Goal: Check status: Check status

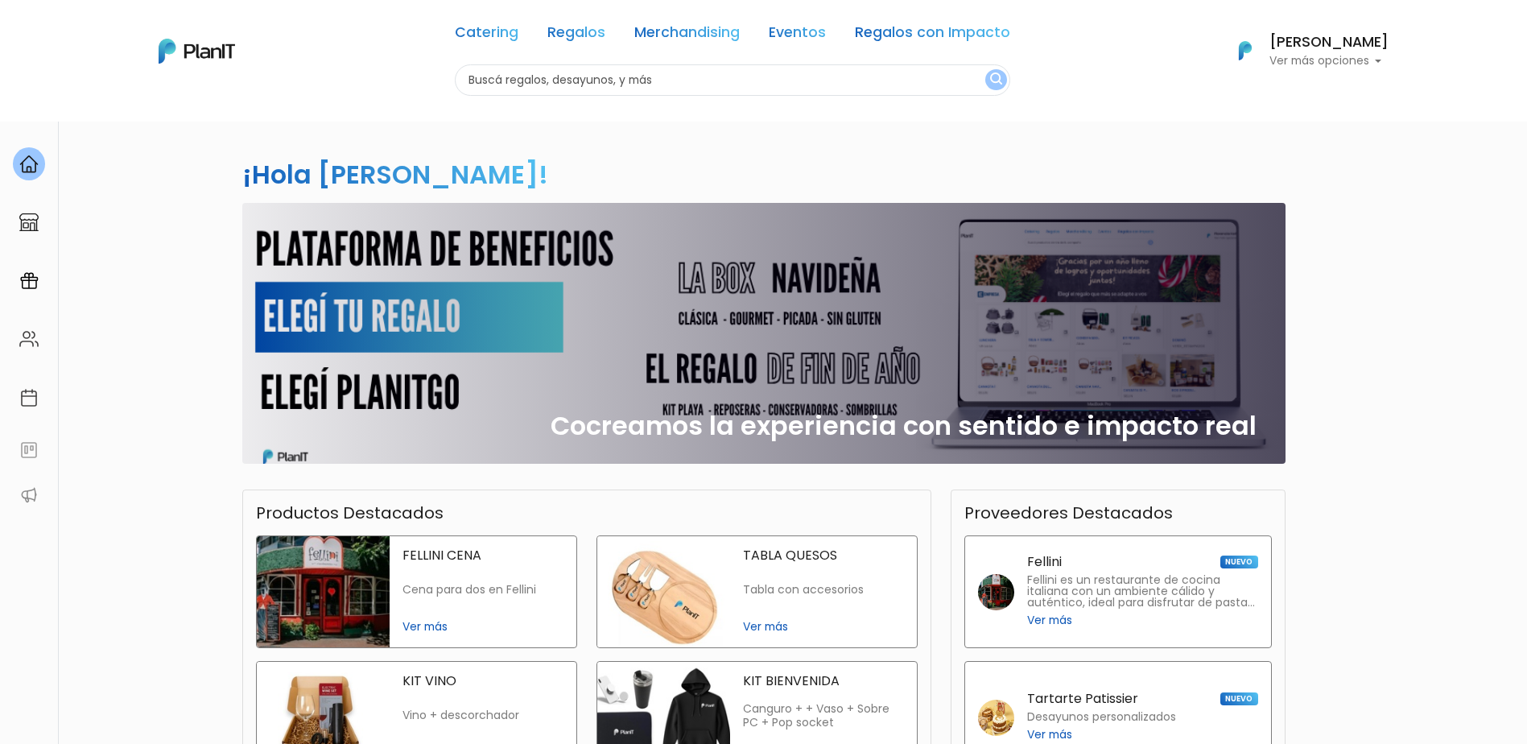
click at [1289, 40] on h6 "[PERSON_NAME]" at bounding box center [1328, 42] width 119 height 14
click at [1291, 85] on link "Mis Compras" at bounding box center [1316, 96] width 143 height 32
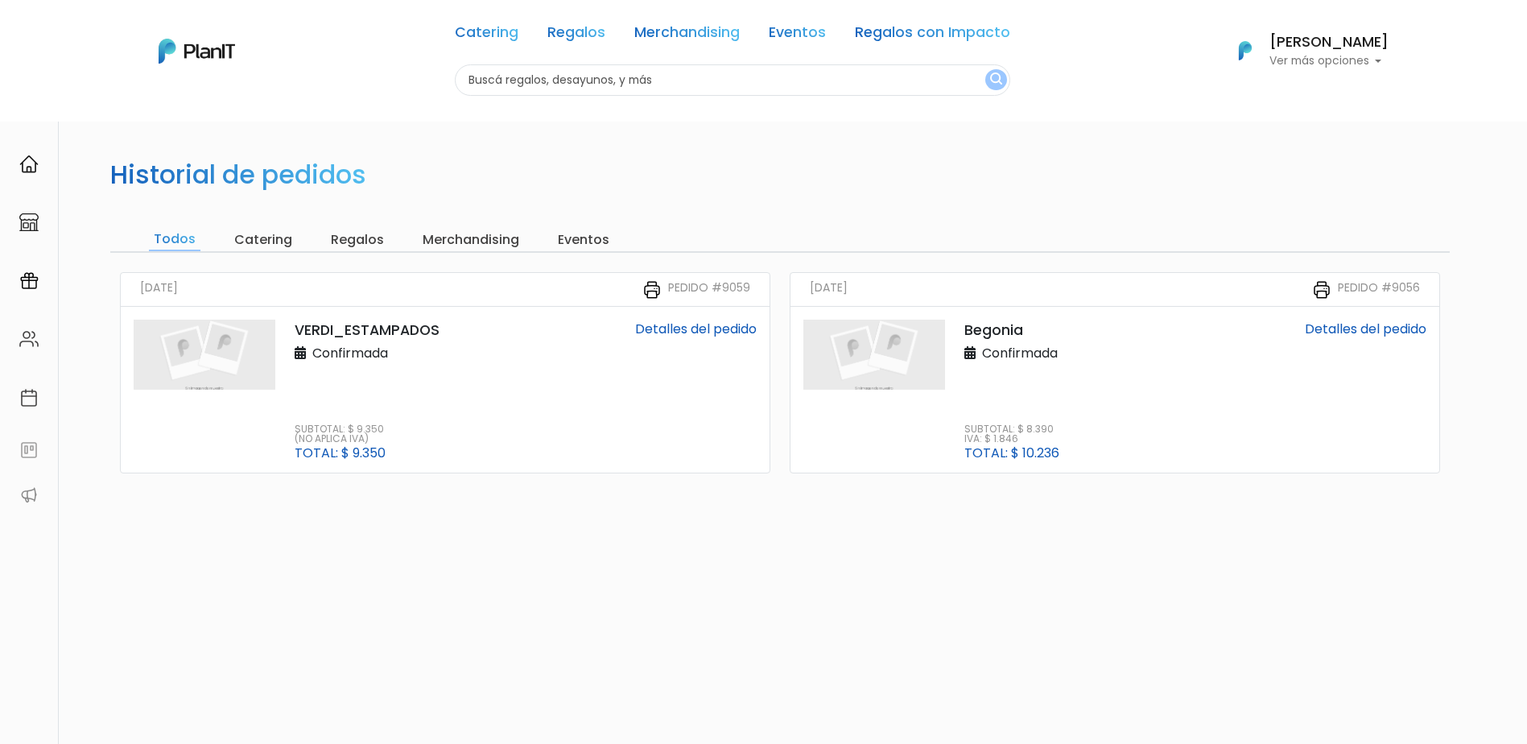
click at [652, 334] on link "Detalles del pedido" at bounding box center [696, 328] width 122 height 19
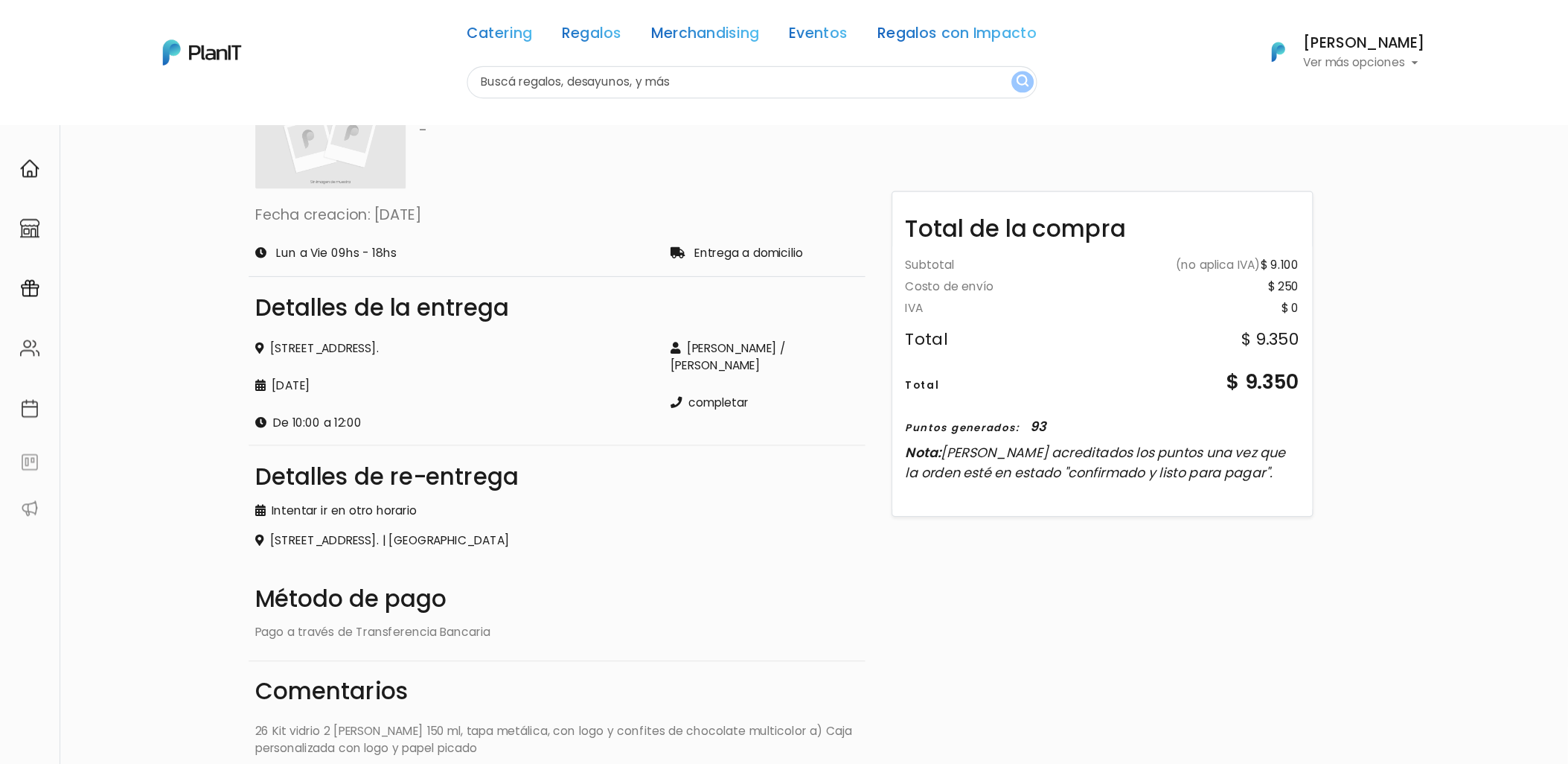
scroll to position [82, 0]
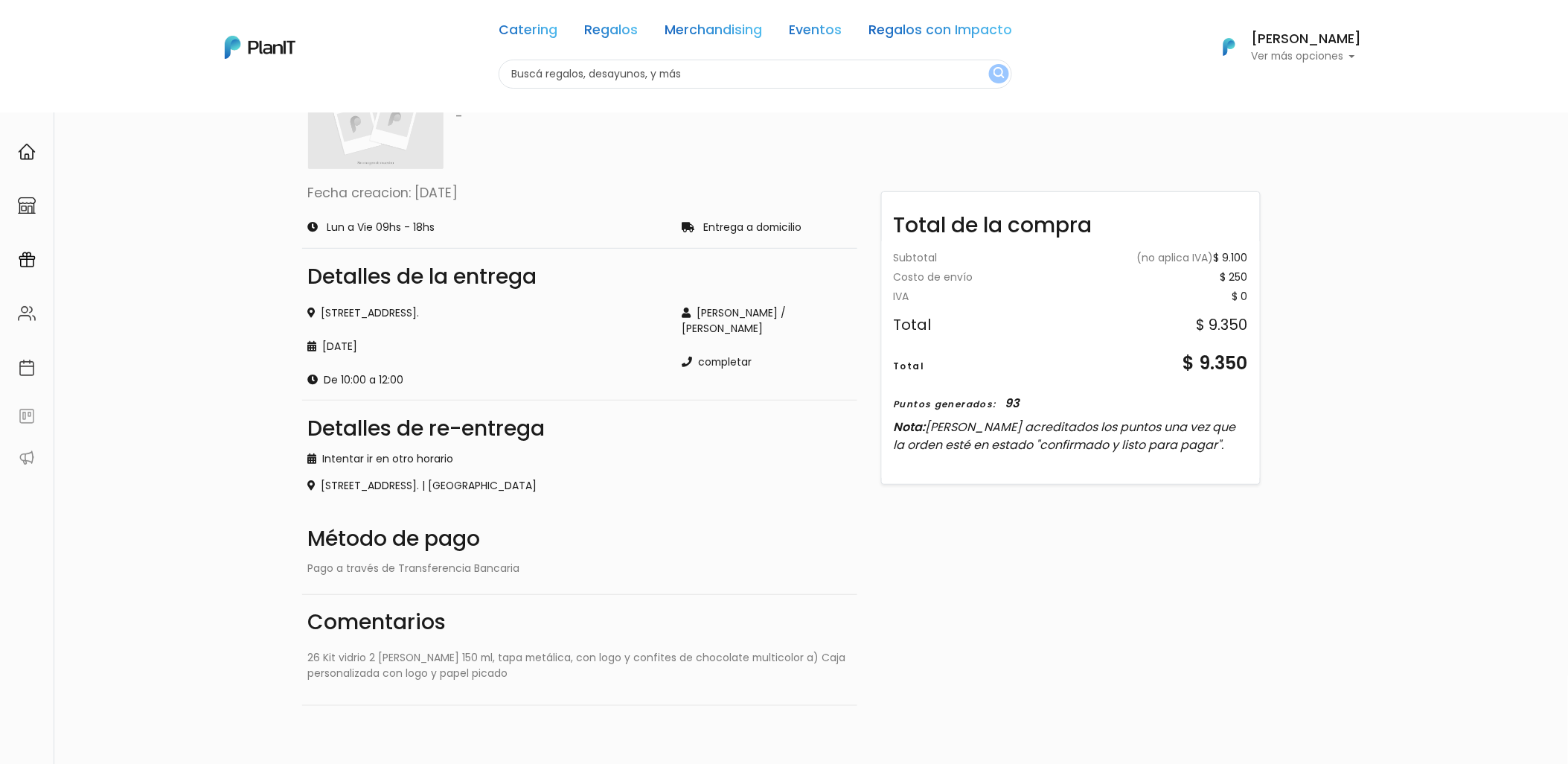
drag, startPoint x: 1372, startPoint y: 2, endPoint x: 1069, endPoint y: 538, distance: 615.7
click at [1069, 538] on div "Total de la compra Subtotal (no aplica IVA) $ 9.100 Costo de envío $ 250 Gift c…" at bounding box center [1071, 393] width 410 height 625
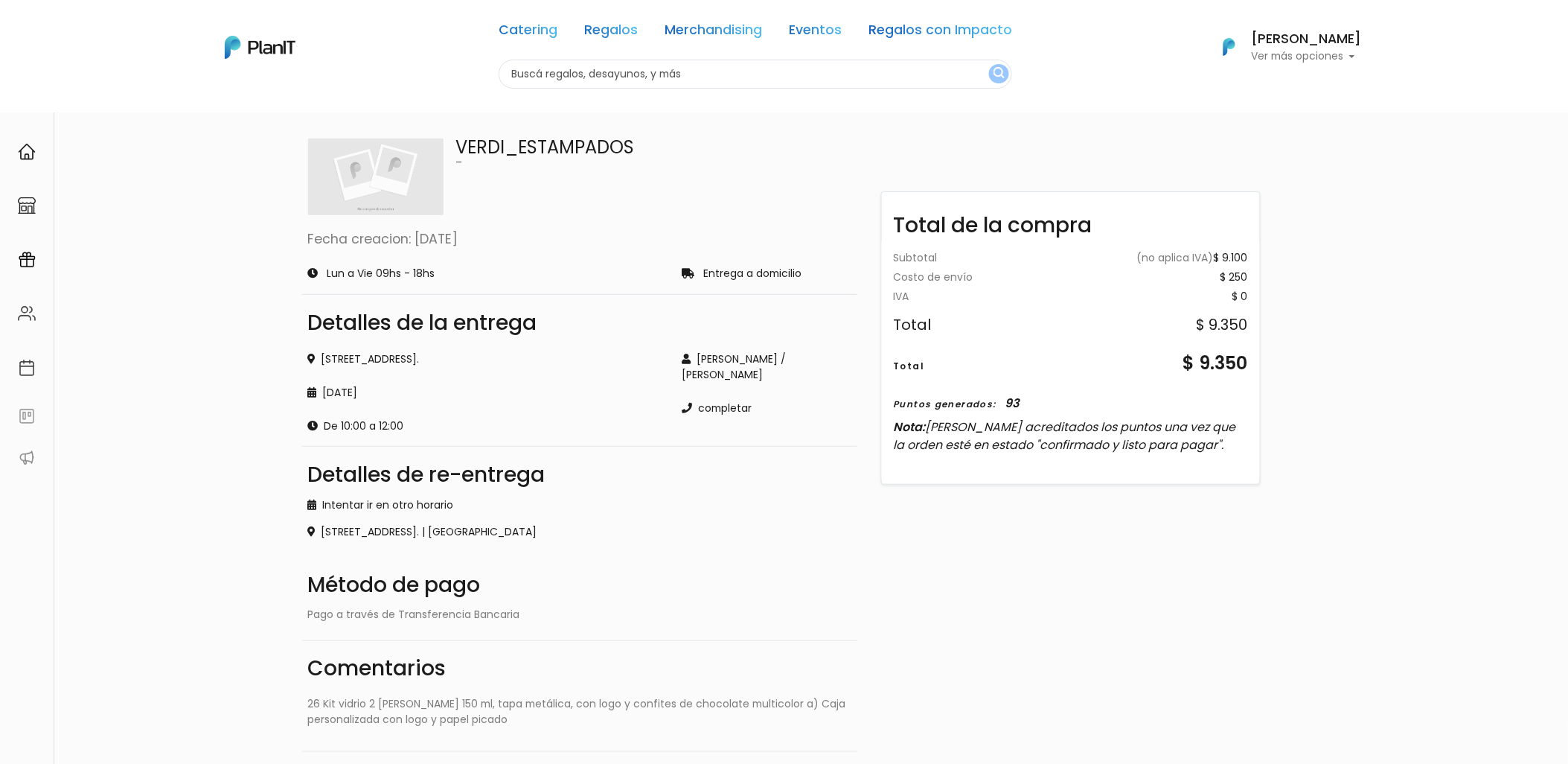
scroll to position [37, 0]
click at [1280, 52] on p "Ver más opciones" at bounding box center [1306, 56] width 110 height 10
click at [1277, 88] on span "Mis Compras" at bounding box center [1279, 88] width 77 height 18
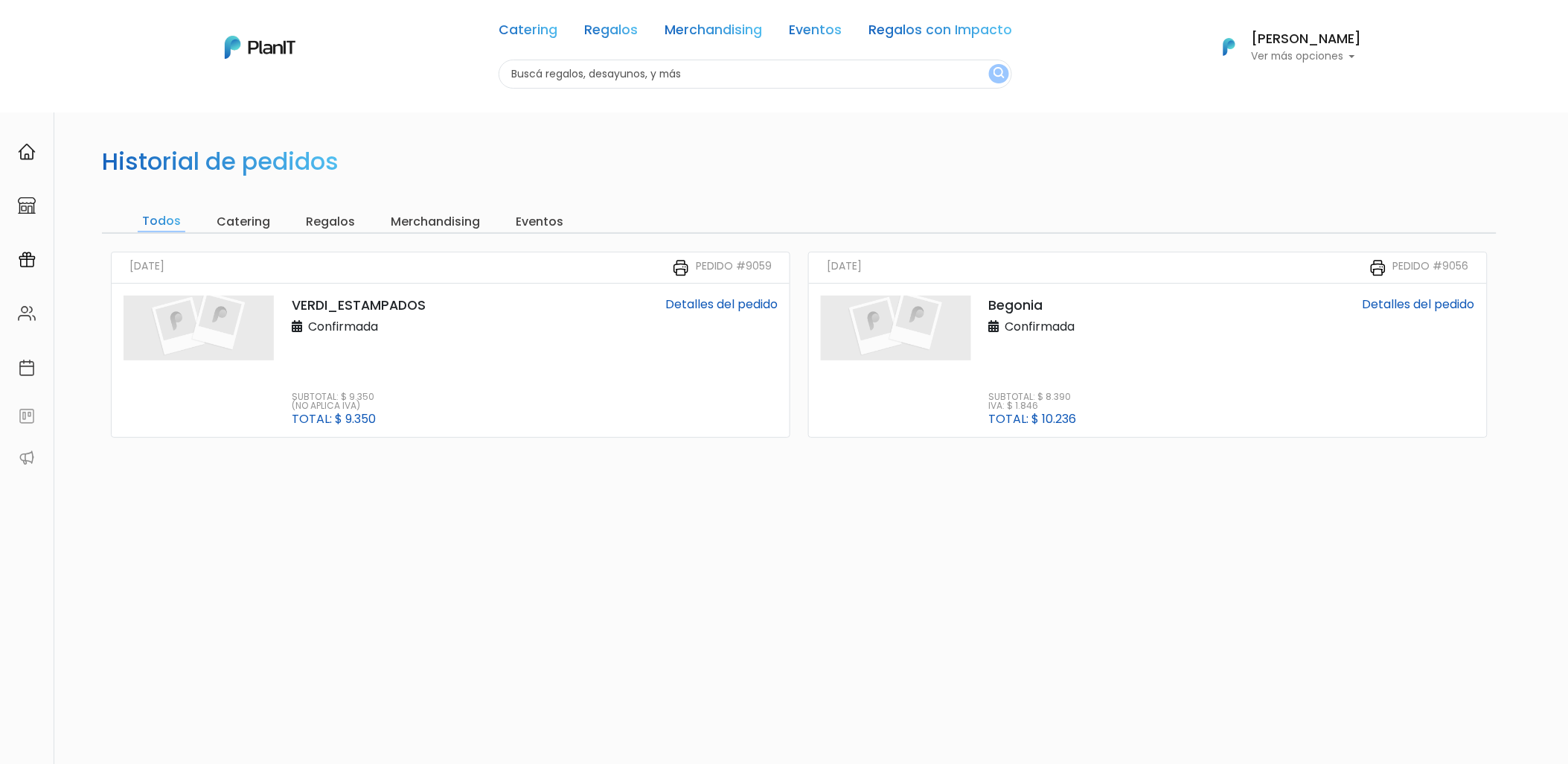
click at [1370, 310] on link "Detalles del pedido" at bounding box center [1419, 303] width 113 height 18
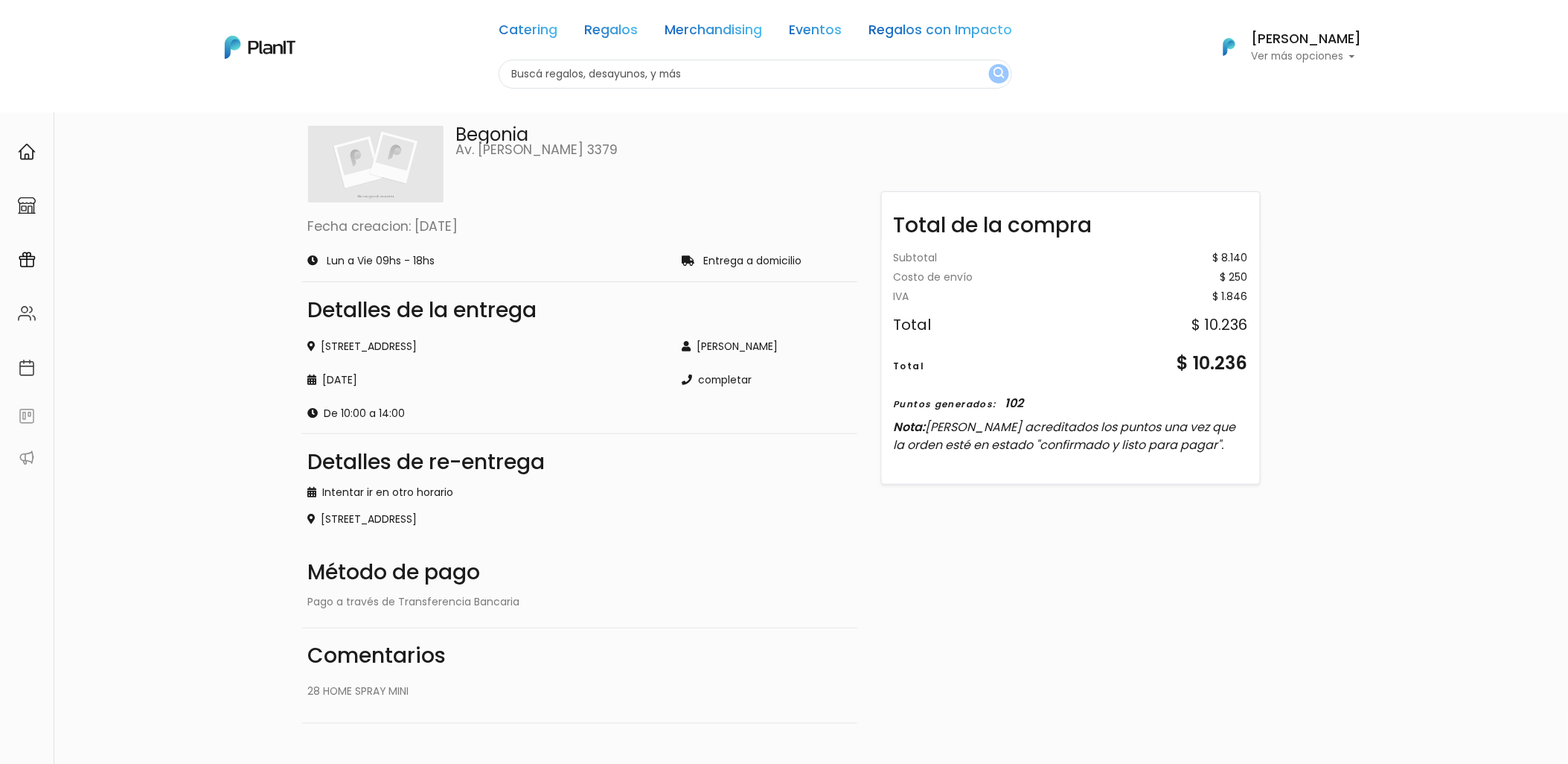
scroll to position [18, 0]
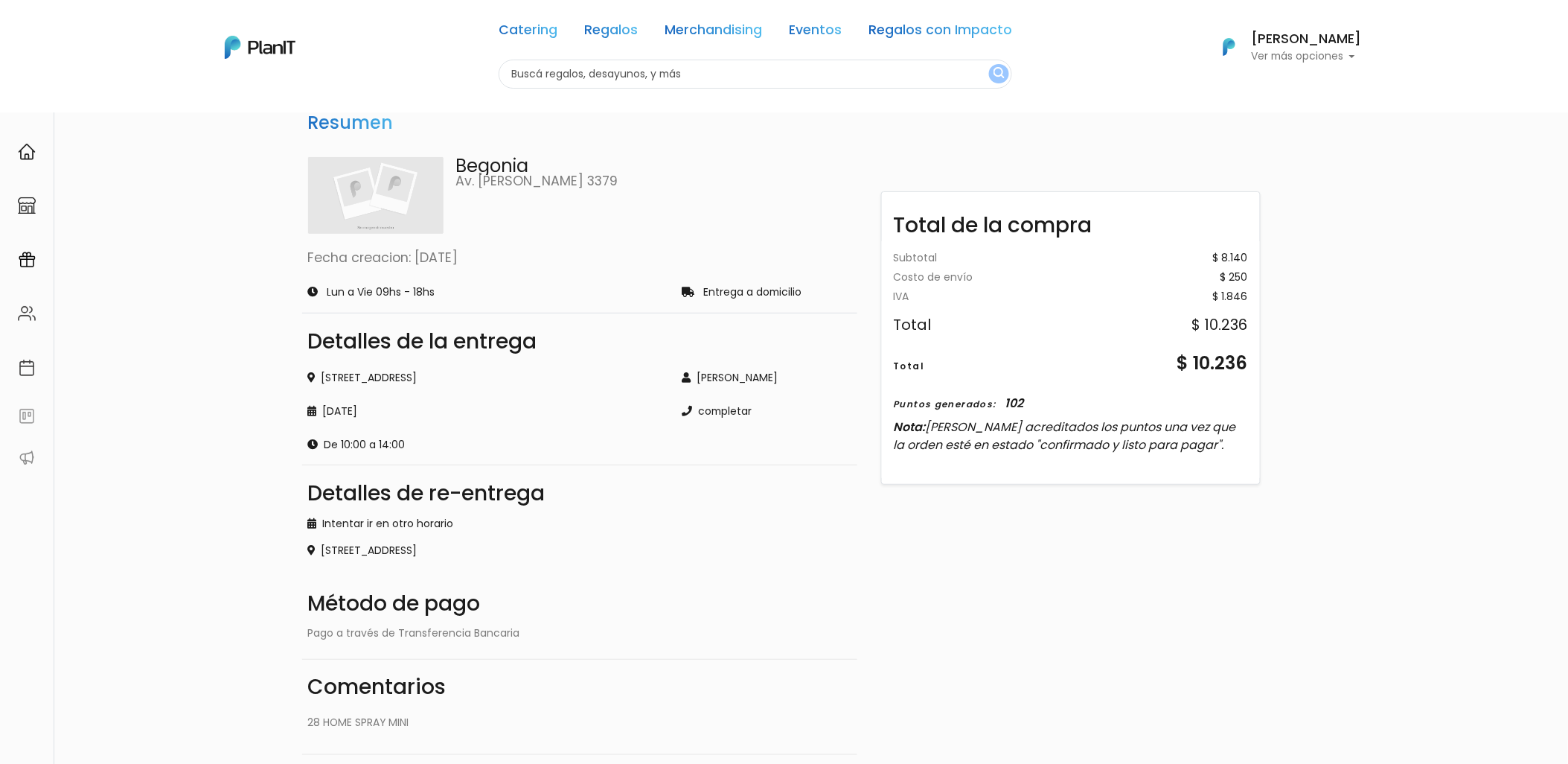
drag, startPoint x: 1511, startPoint y: 6, endPoint x: 893, endPoint y: 519, distance: 803.2
click at [893, 519] on div "Total de la compra Subtotal $ 8.140 Costo de envío $ 250 Gift card - 0 Gift car…" at bounding box center [1071, 450] width 410 height 610
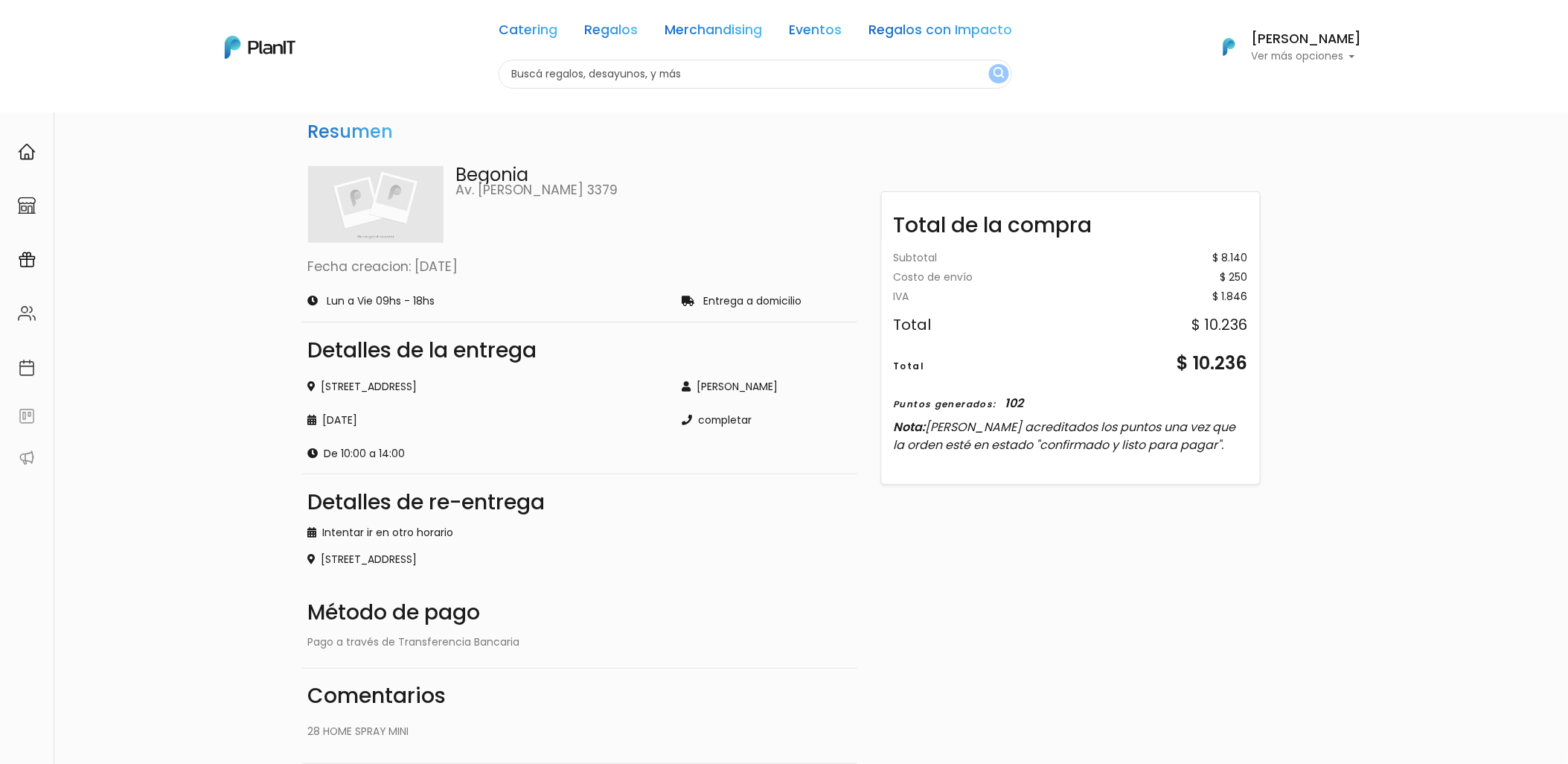
scroll to position [6, 0]
